Goal: Information Seeking & Learning: Find specific fact

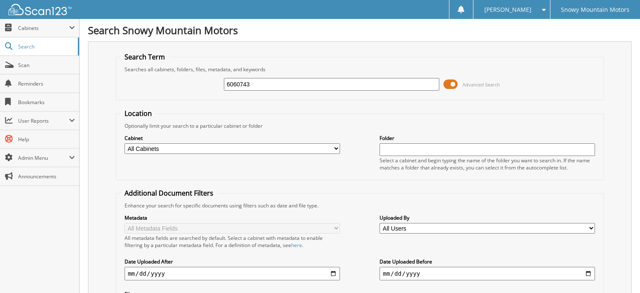
type input "6060743"
click at [450, 83] on span at bounding box center [451, 84] width 14 height 13
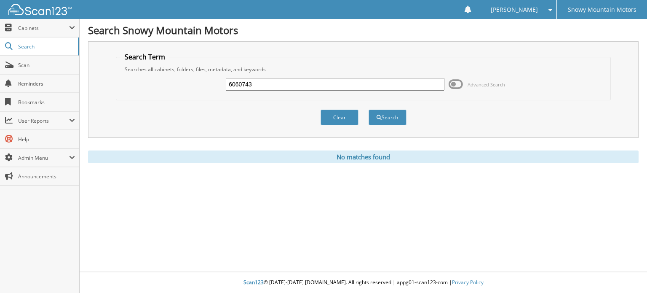
click at [259, 86] on input "6060743" at bounding box center [335, 84] width 219 height 13
click at [368, 109] on button "Search" at bounding box center [387, 117] width 38 height 16
